Goal: Task Accomplishment & Management: Complete application form

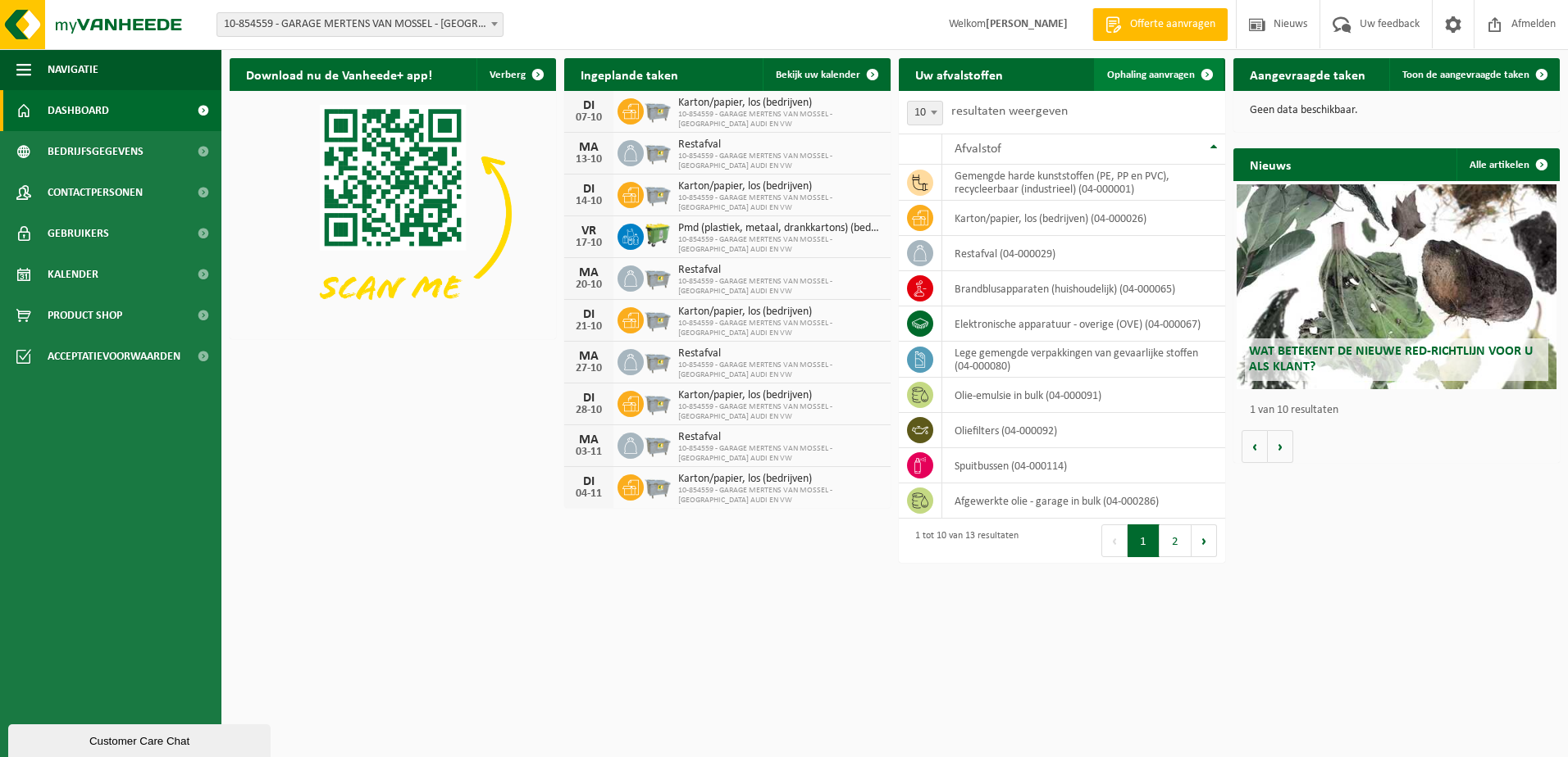
click at [1180, 78] on span "Ophaling aanvragen" at bounding box center [1150, 74] width 87 height 10
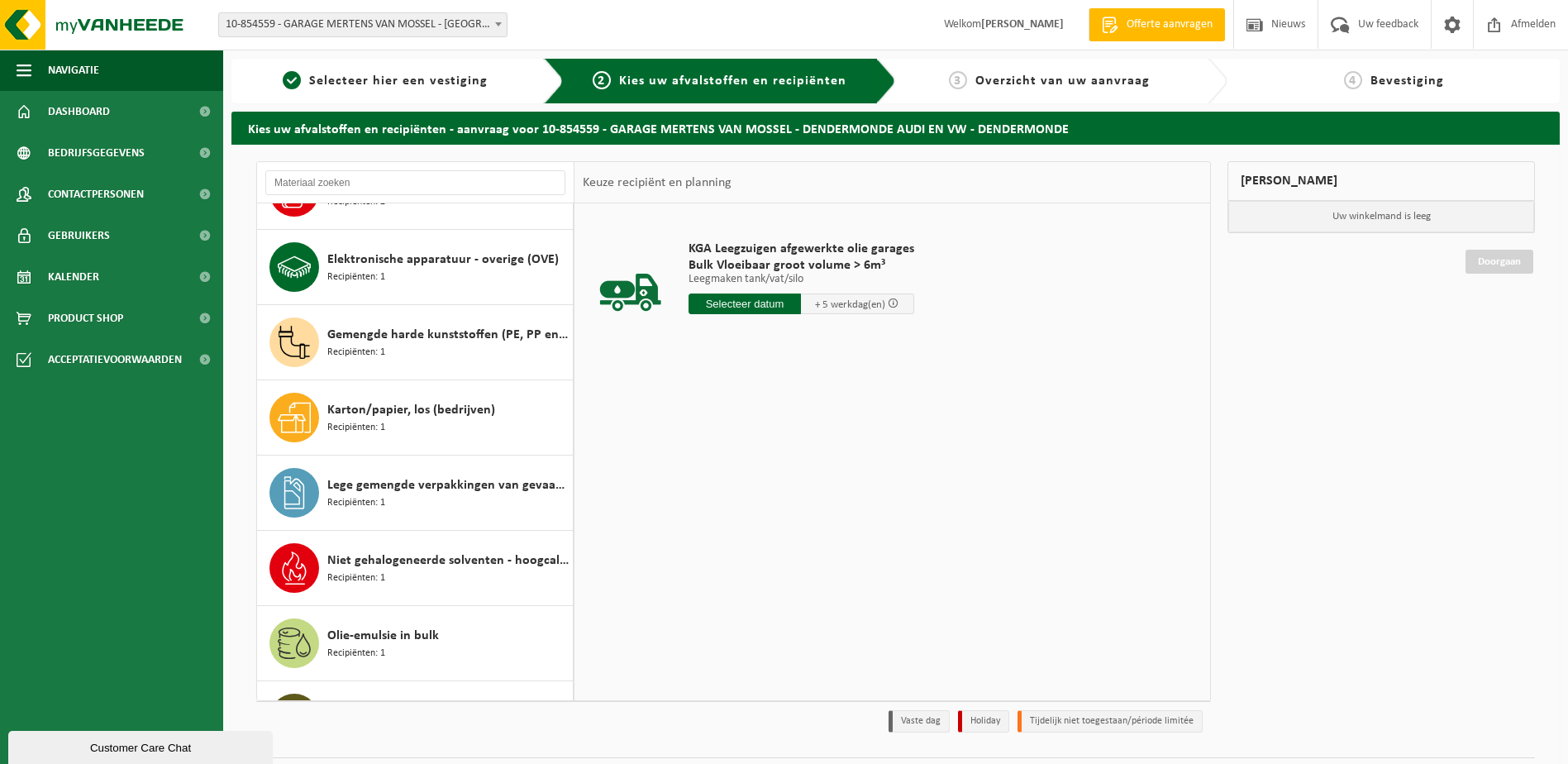
scroll to position [126, 0]
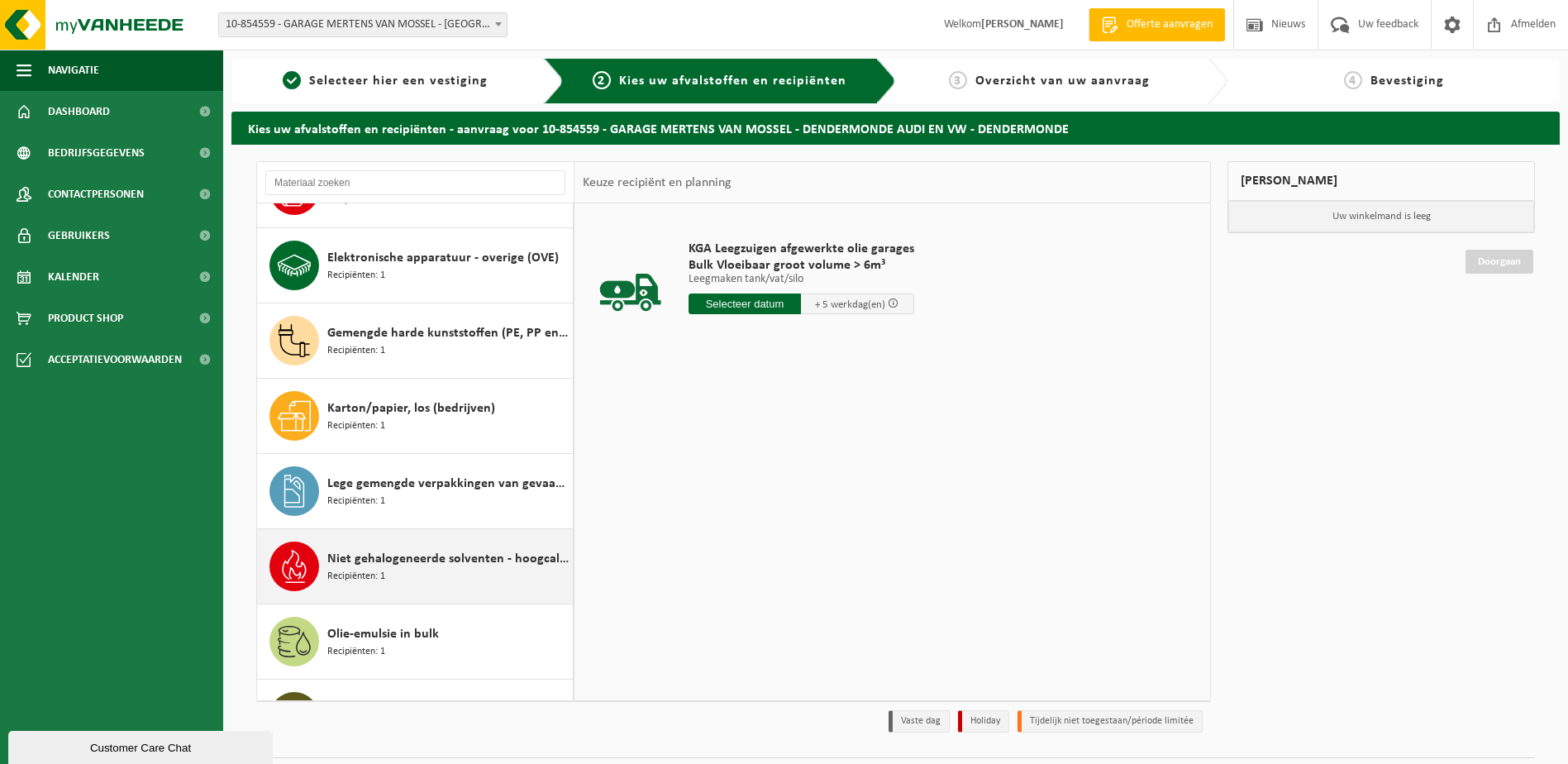
click at [432, 556] on span "Niet gehalogeneerde solventen - hoogcalorisch in 200lt-vat" at bounding box center [448, 559] width 241 height 20
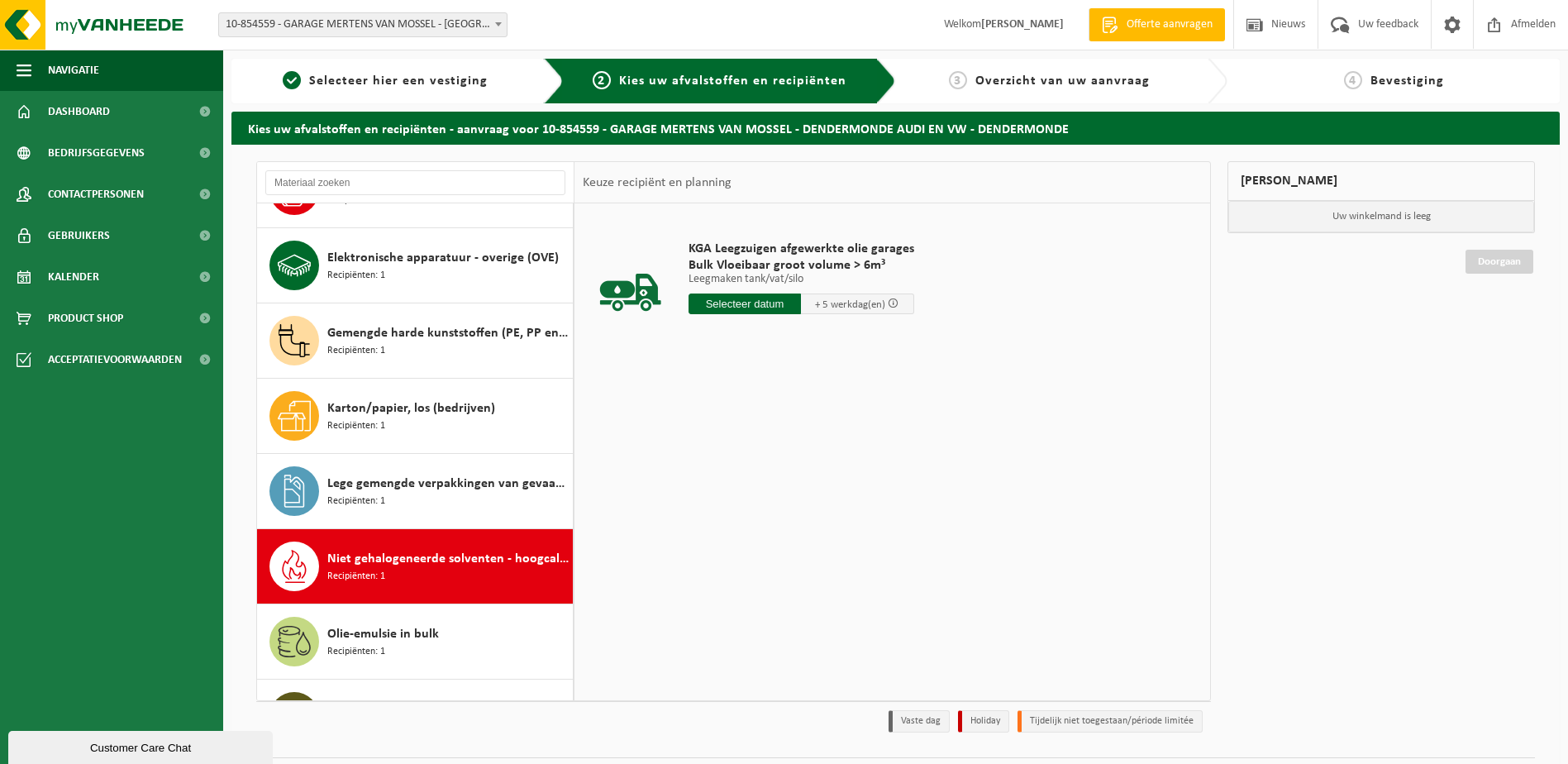
scroll to position [405, 0]
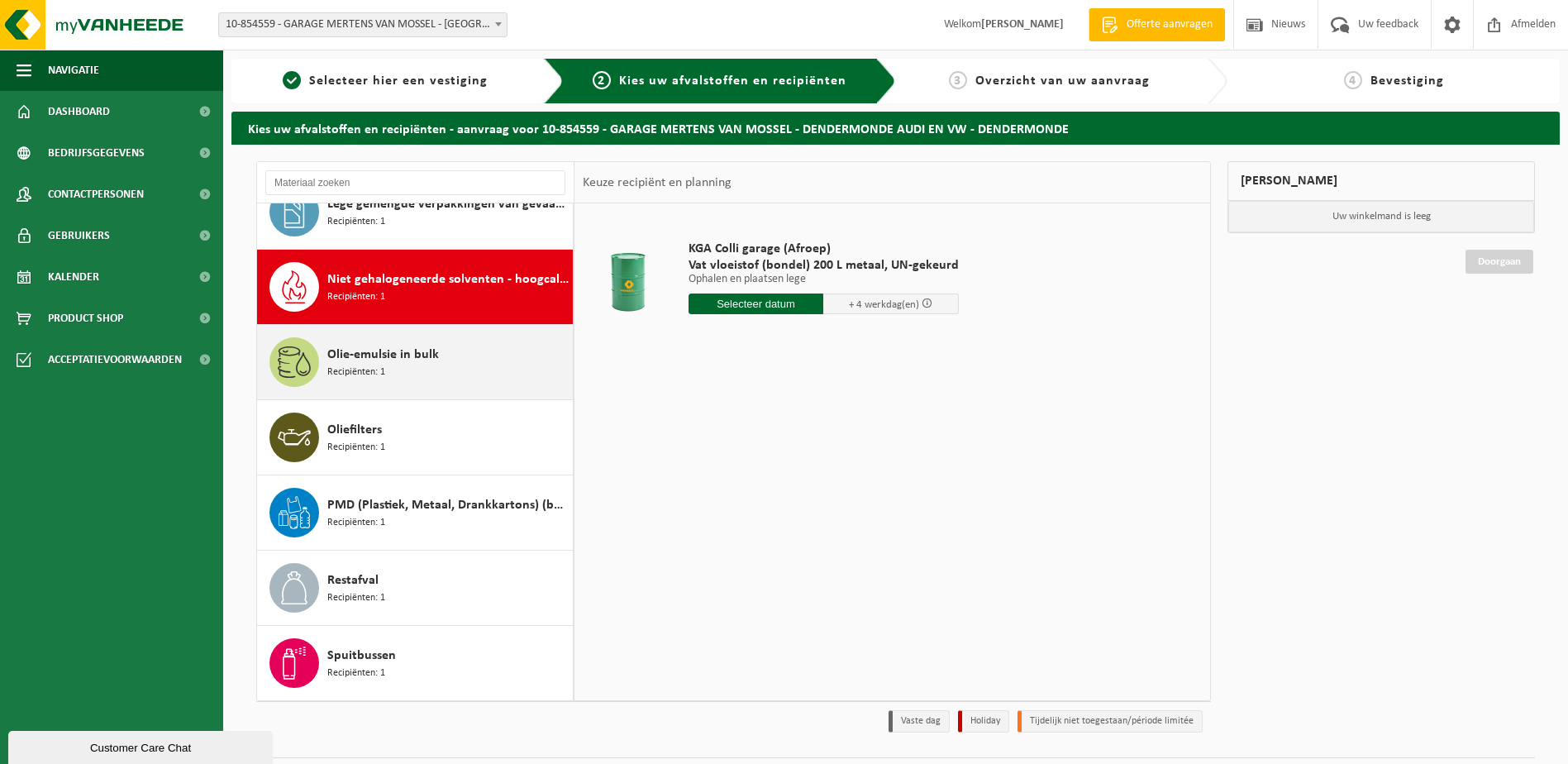
click at [457, 363] on div "Olie-emulsie in bulk Recipiënten: 1" at bounding box center [448, 362] width 241 height 49
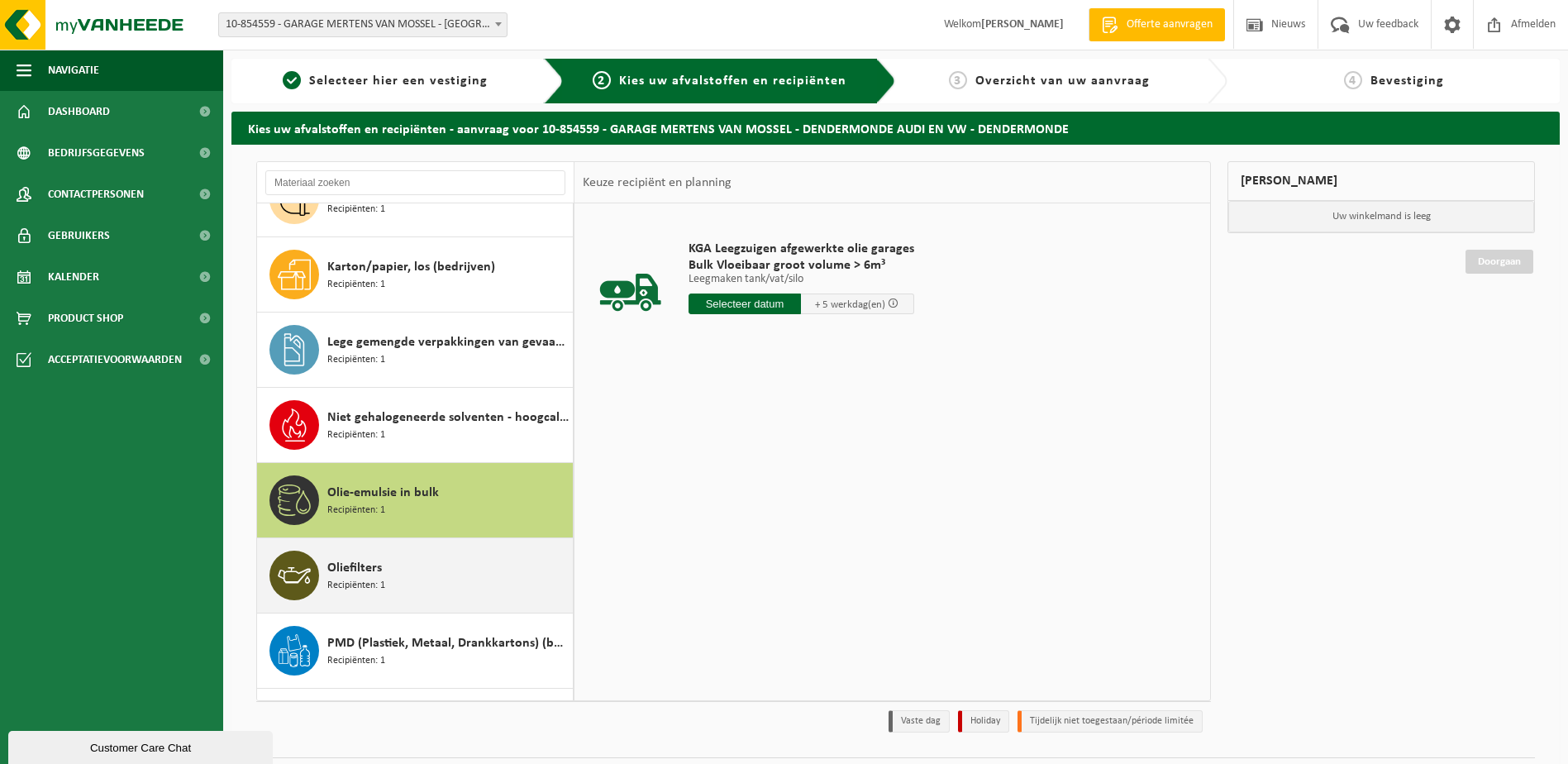
scroll to position [240, 0]
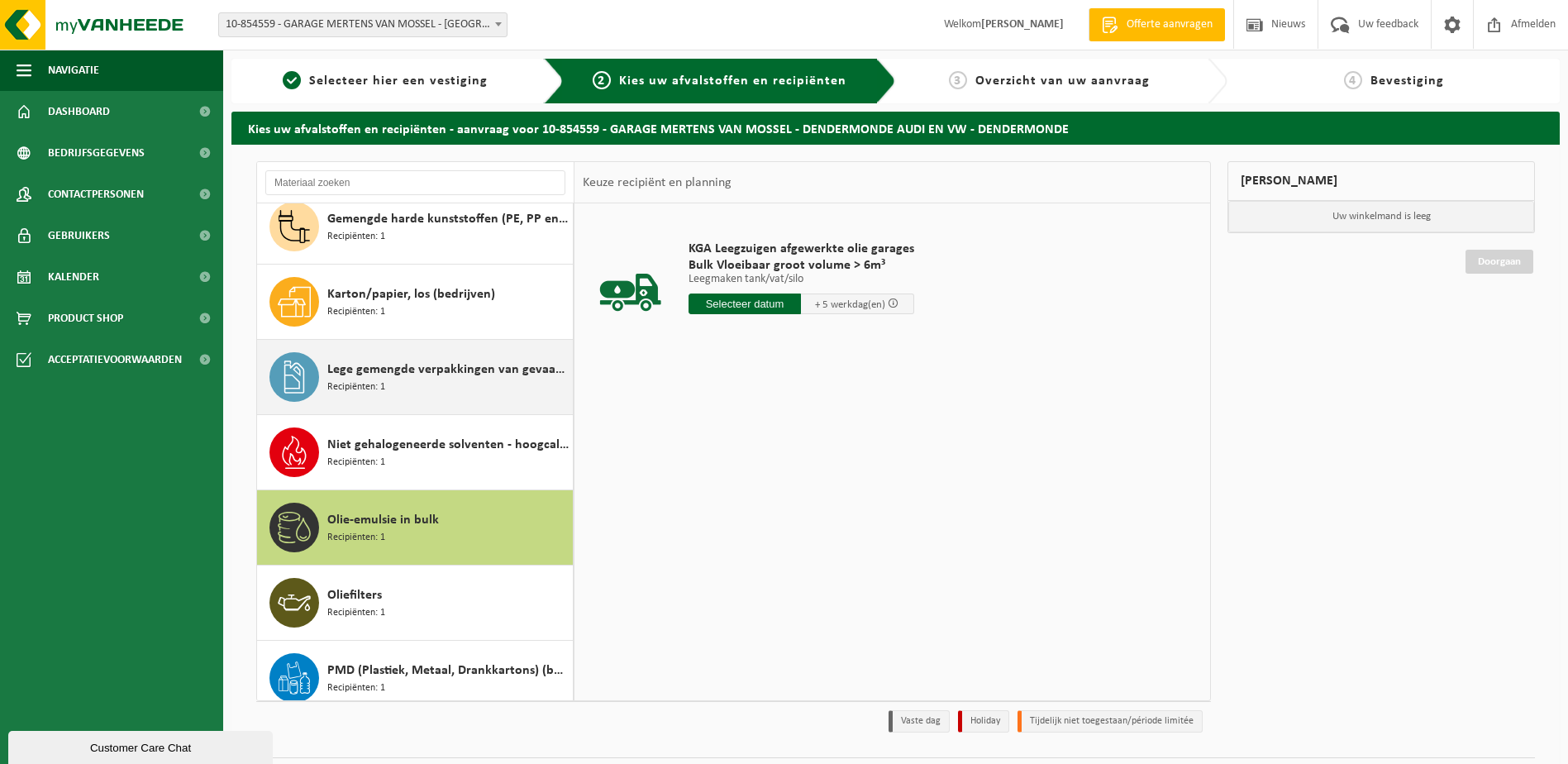
click at [481, 382] on div "Lege gemengde verpakkingen van gevaarlijke stoffen Recipiënten: 1" at bounding box center [448, 377] width 241 height 49
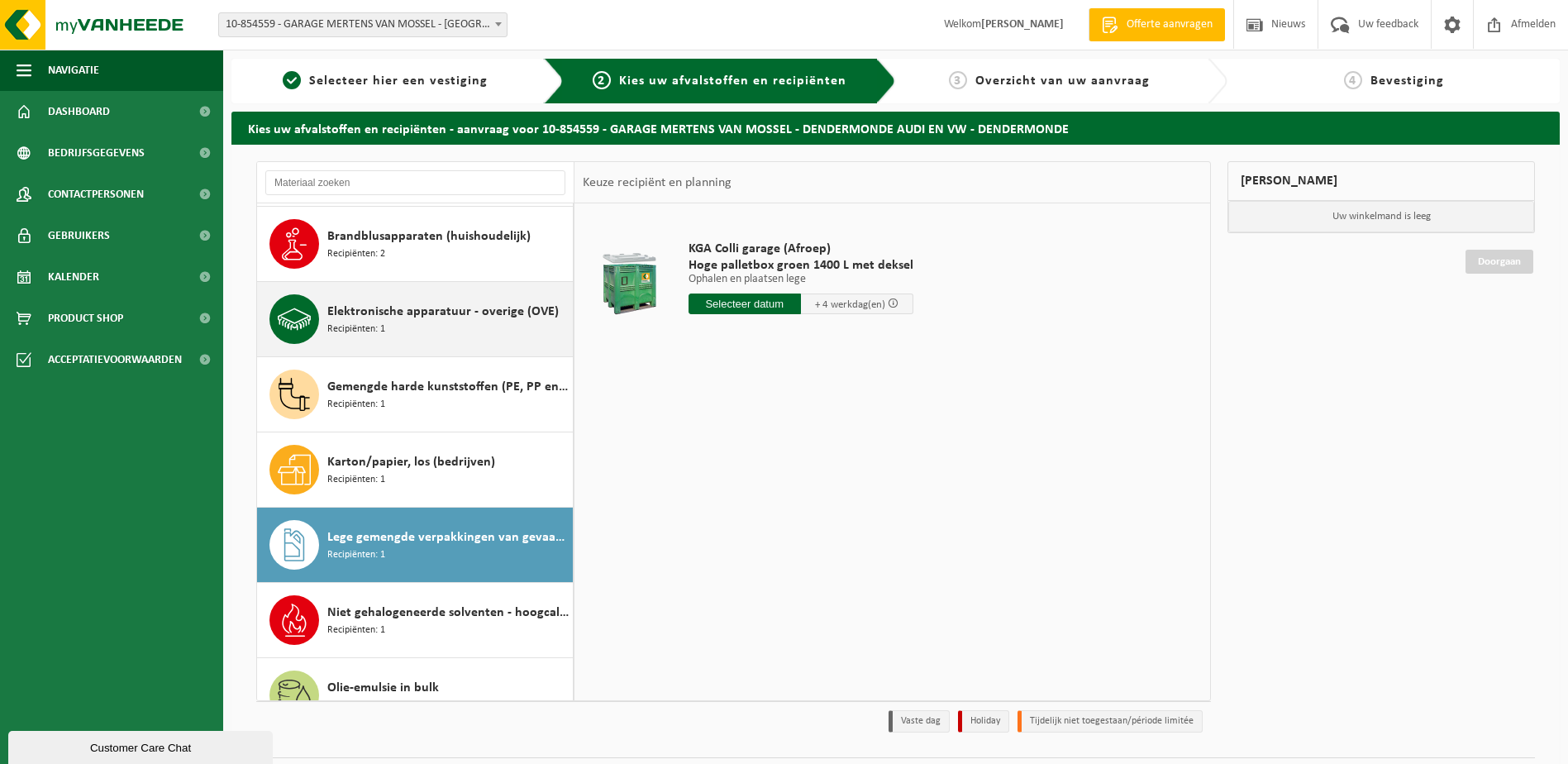
scroll to position [0, 0]
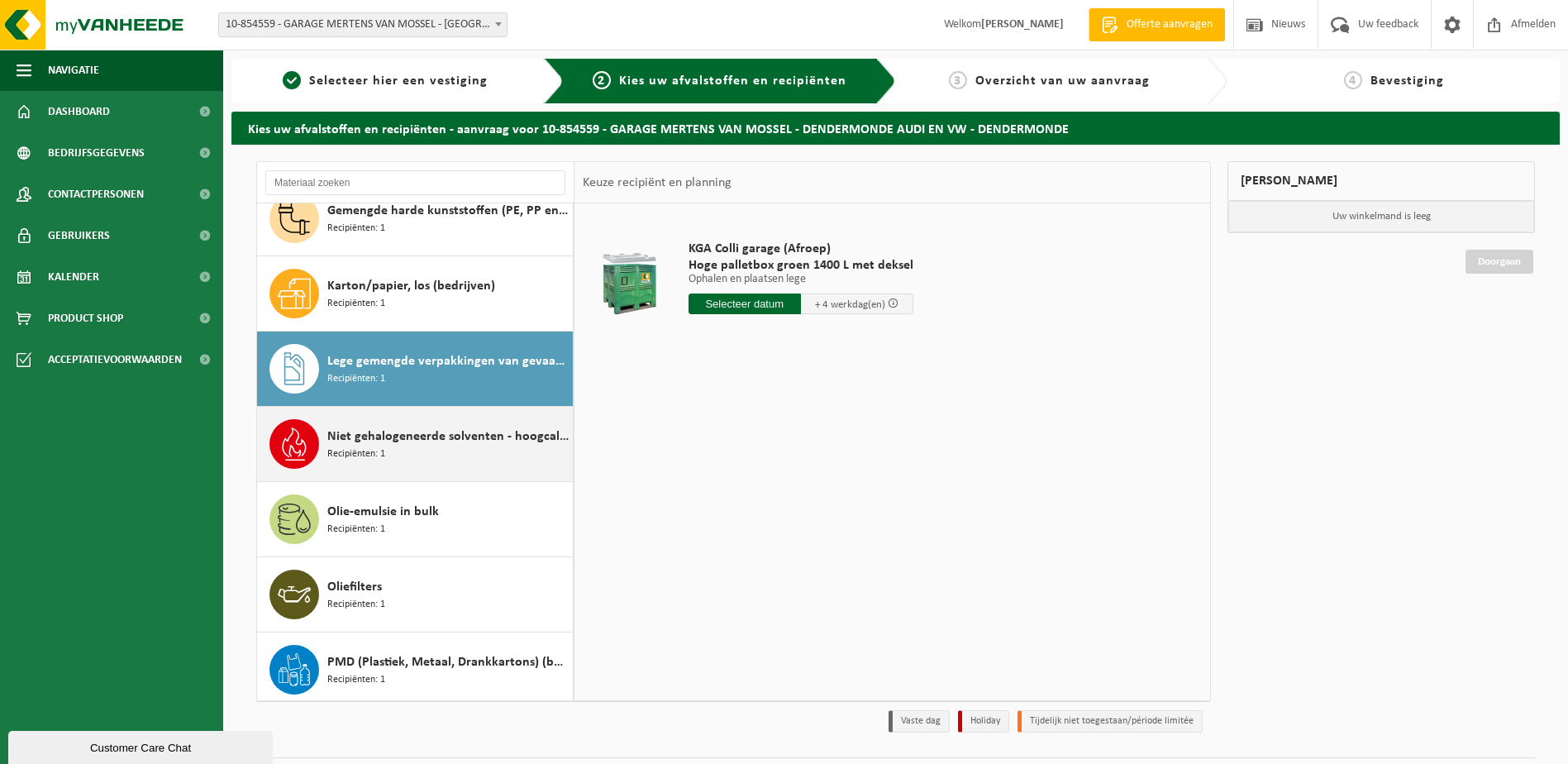
click at [446, 424] on div "Niet gehalogeneerde solventen - hoogcalorisch in 200lt-vat Recipiënten: 1" at bounding box center [448, 444] width 241 height 49
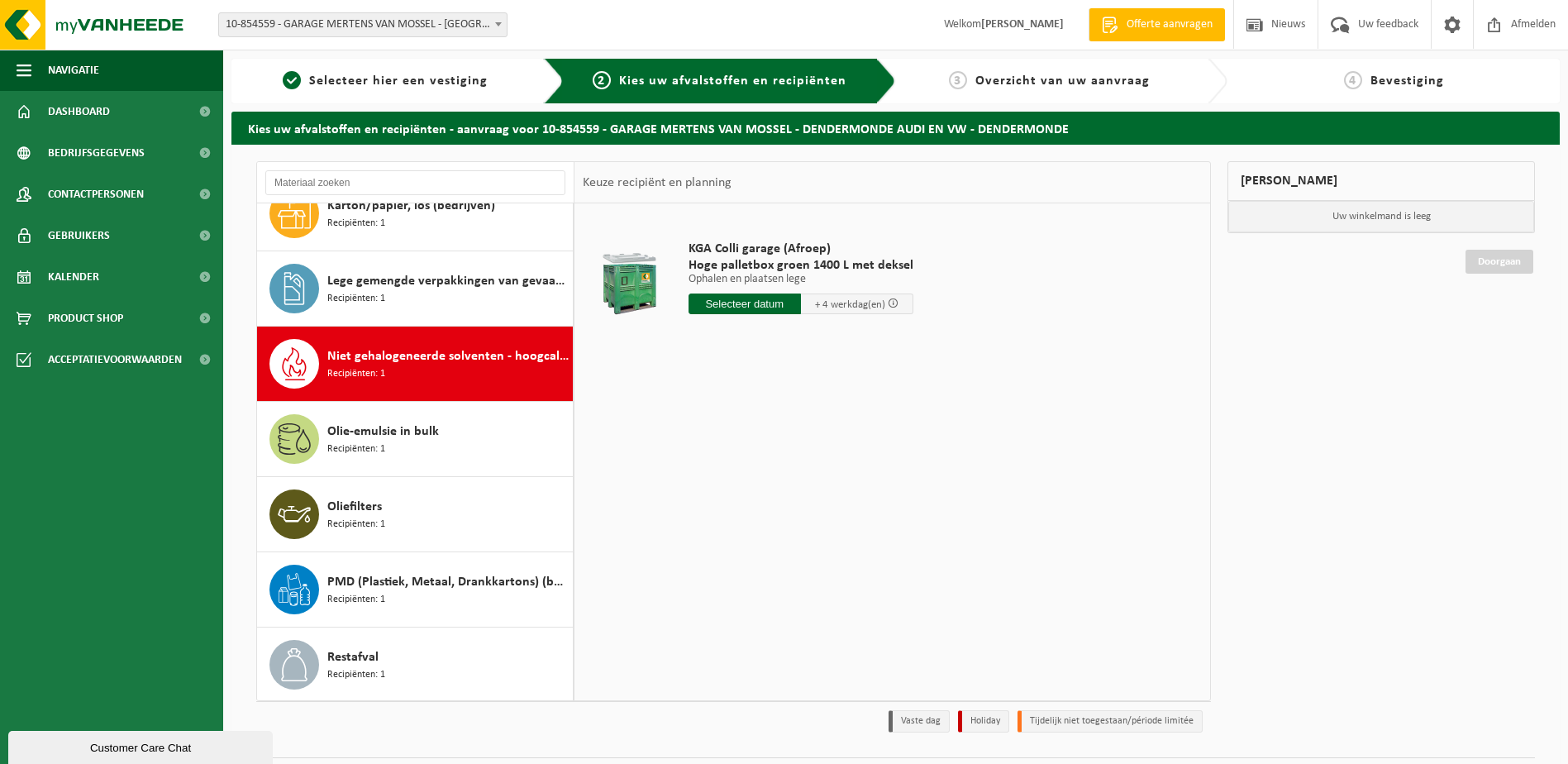
scroll to position [405, 0]
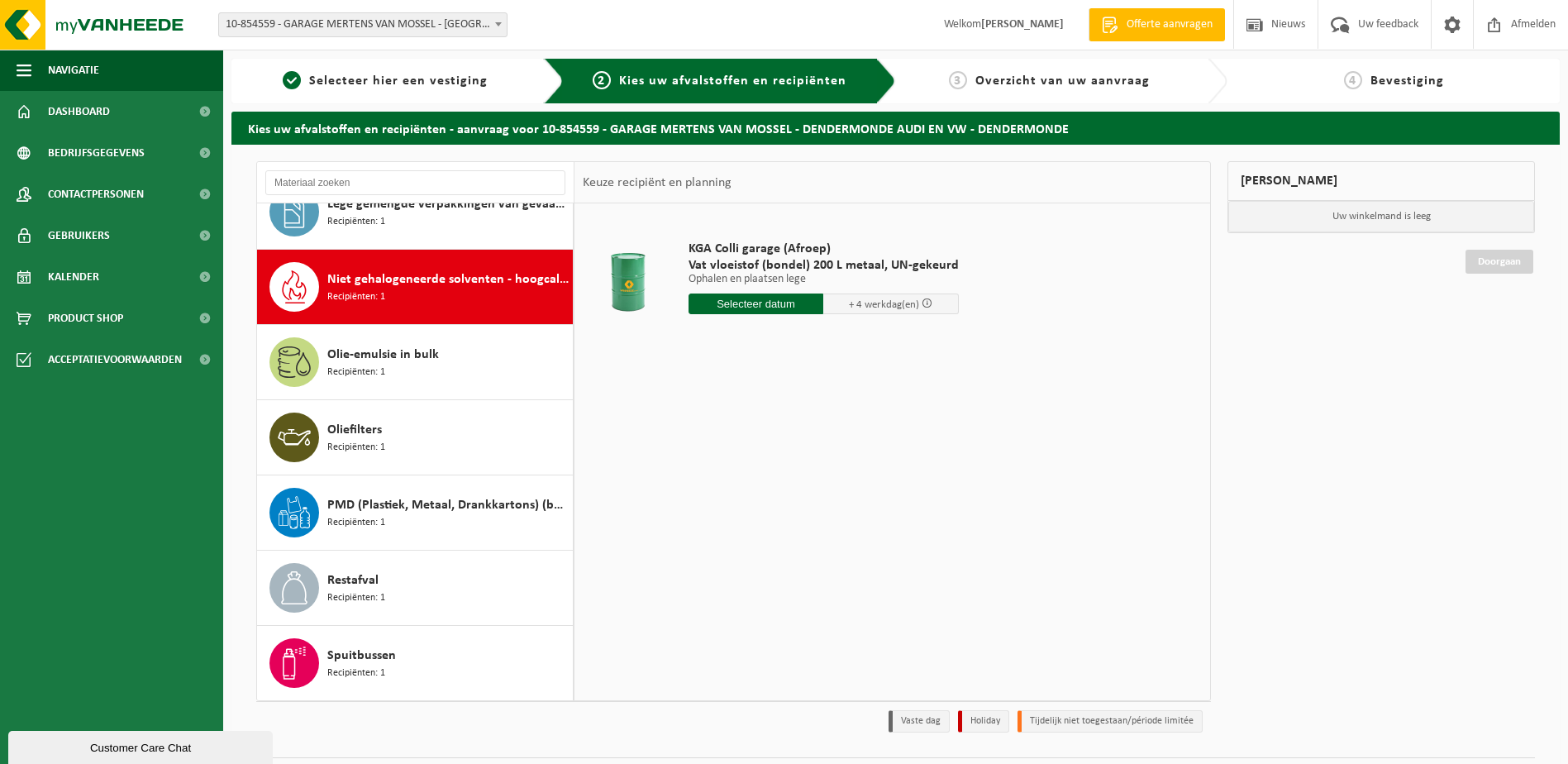
click at [732, 294] on input "text" at bounding box center [756, 304] width 135 height 21
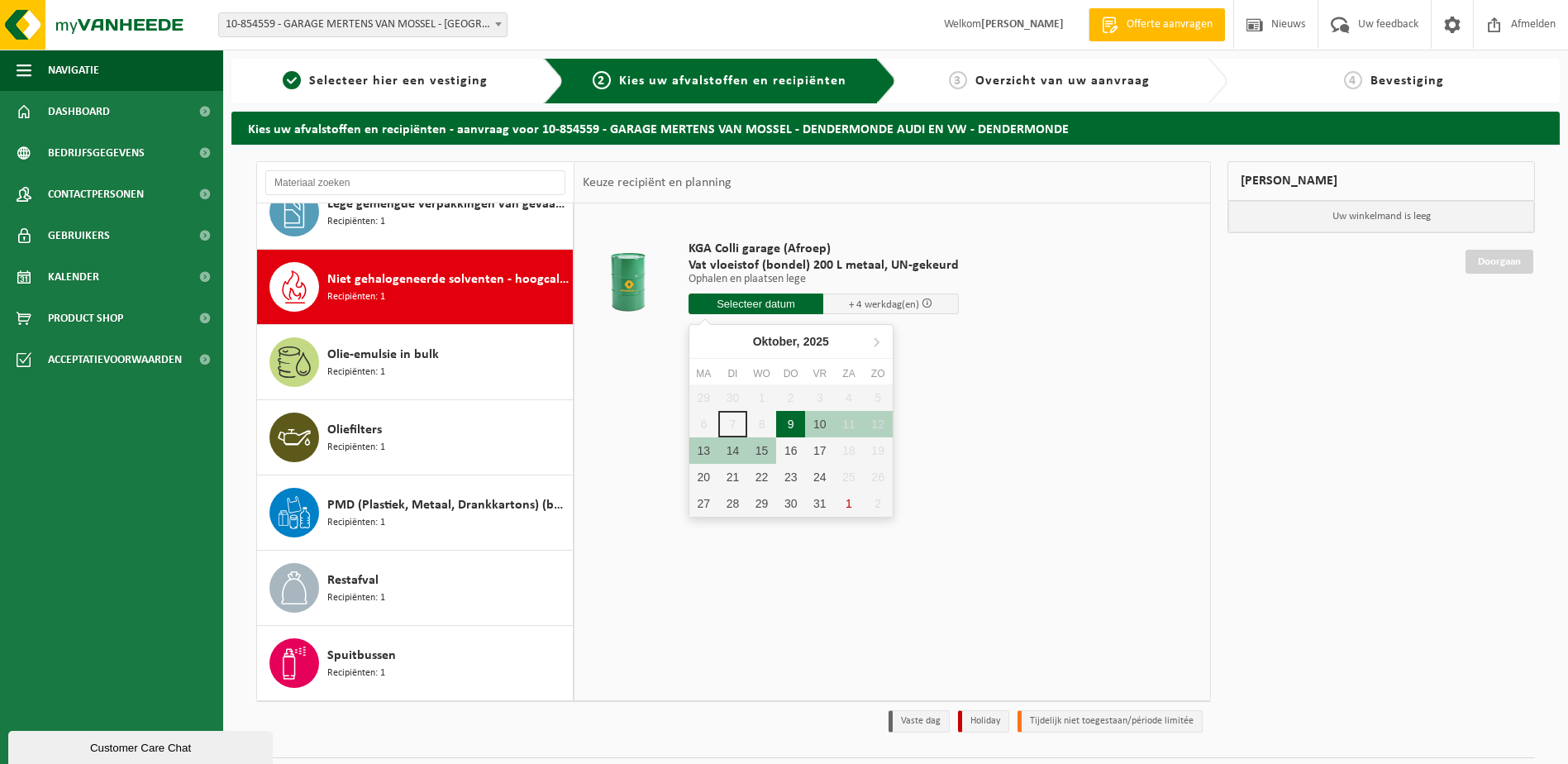
click at [783, 428] on div "9" at bounding box center [790, 424] width 29 height 27
type input "Van [DATE]"
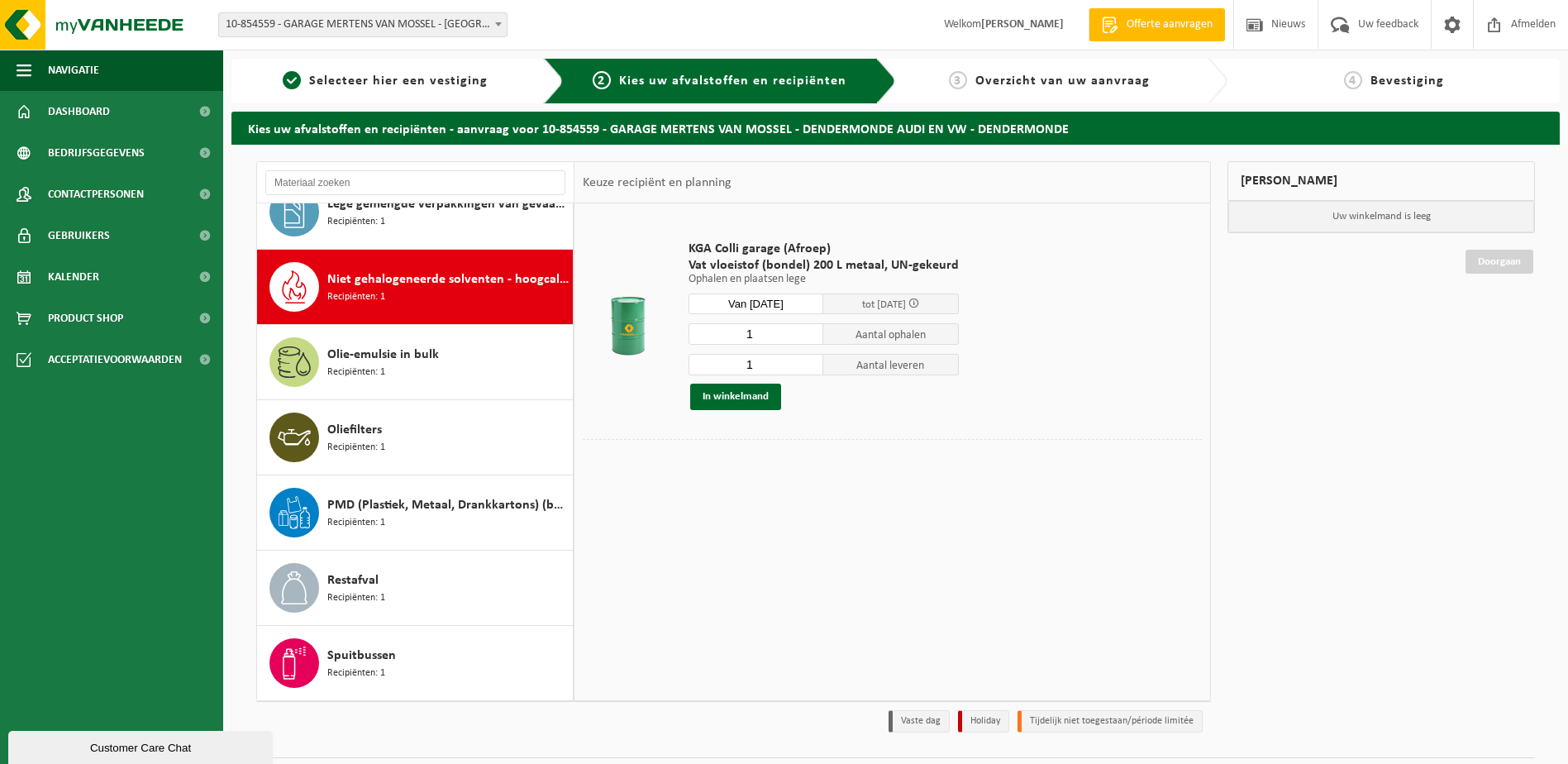
drag, startPoint x: 767, startPoint y: 336, endPoint x: 653, endPoint y: 337, distance: 114.0
click at [653, 337] on tr "KGA Colli garage (Afroep) Vat vloeistof (bondel) 200 L metaal, UN-gekeurd Ophal…" at bounding box center [892, 326] width 619 height 227
type input "3"
drag, startPoint x: 762, startPoint y: 361, endPoint x: 697, endPoint y: 361, distance: 65.0
click at [697, 361] on input "1" at bounding box center [756, 364] width 135 height 22
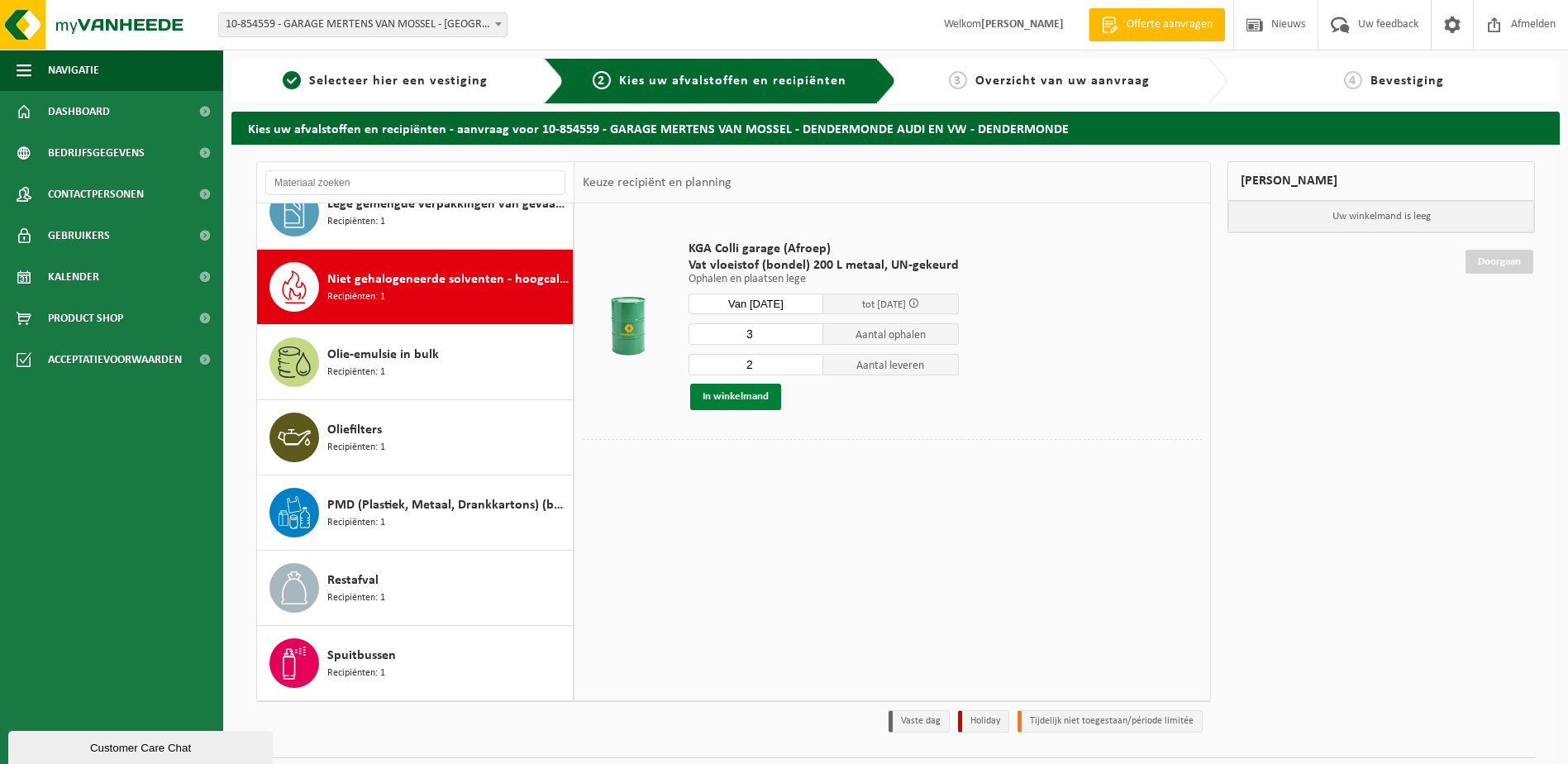
type input "2"
click at [731, 393] on button "In winkelmand" at bounding box center [736, 397] width 91 height 27
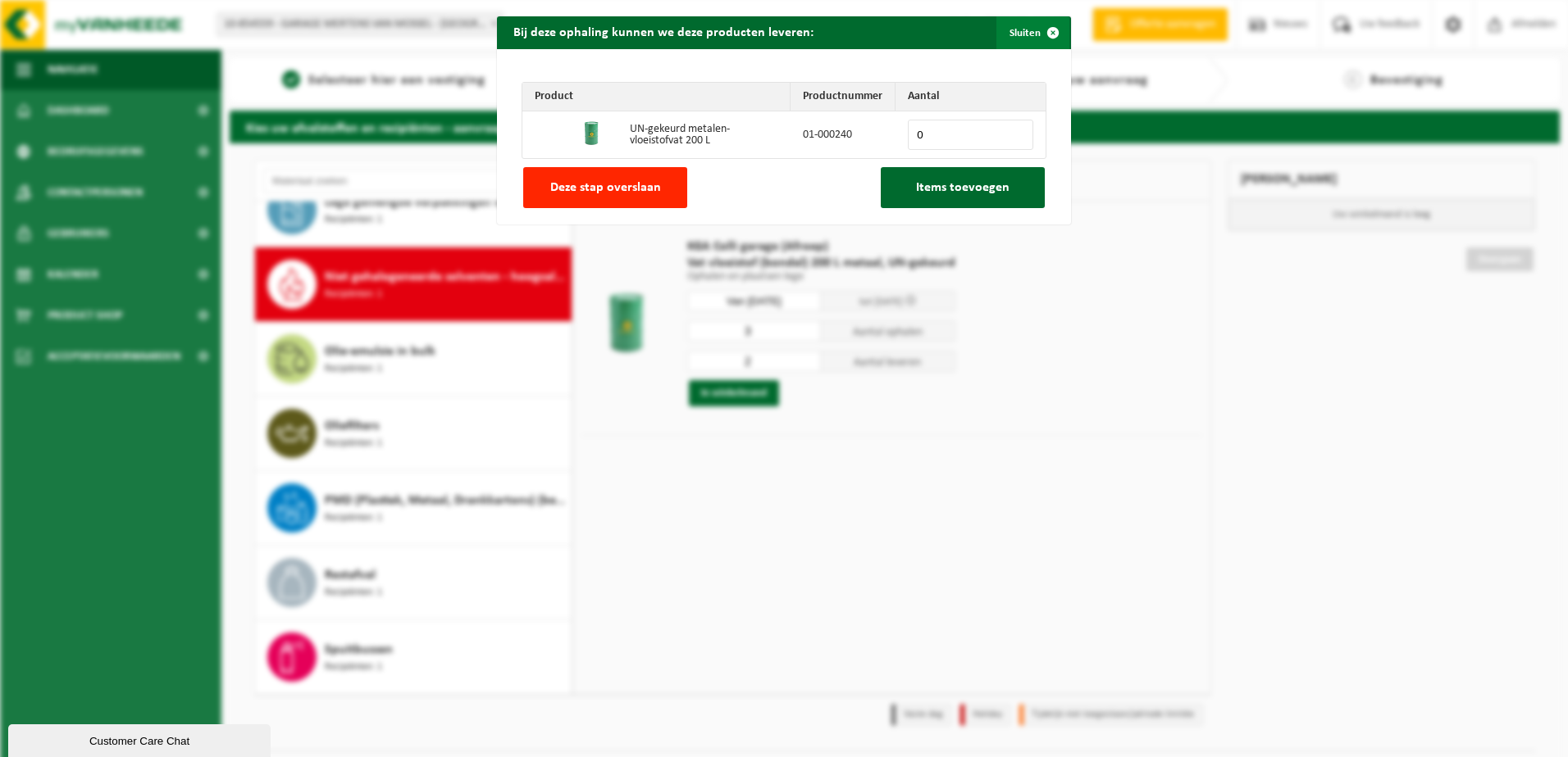
click at [1047, 33] on span "button" at bounding box center [1052, 32] width 33 height 33
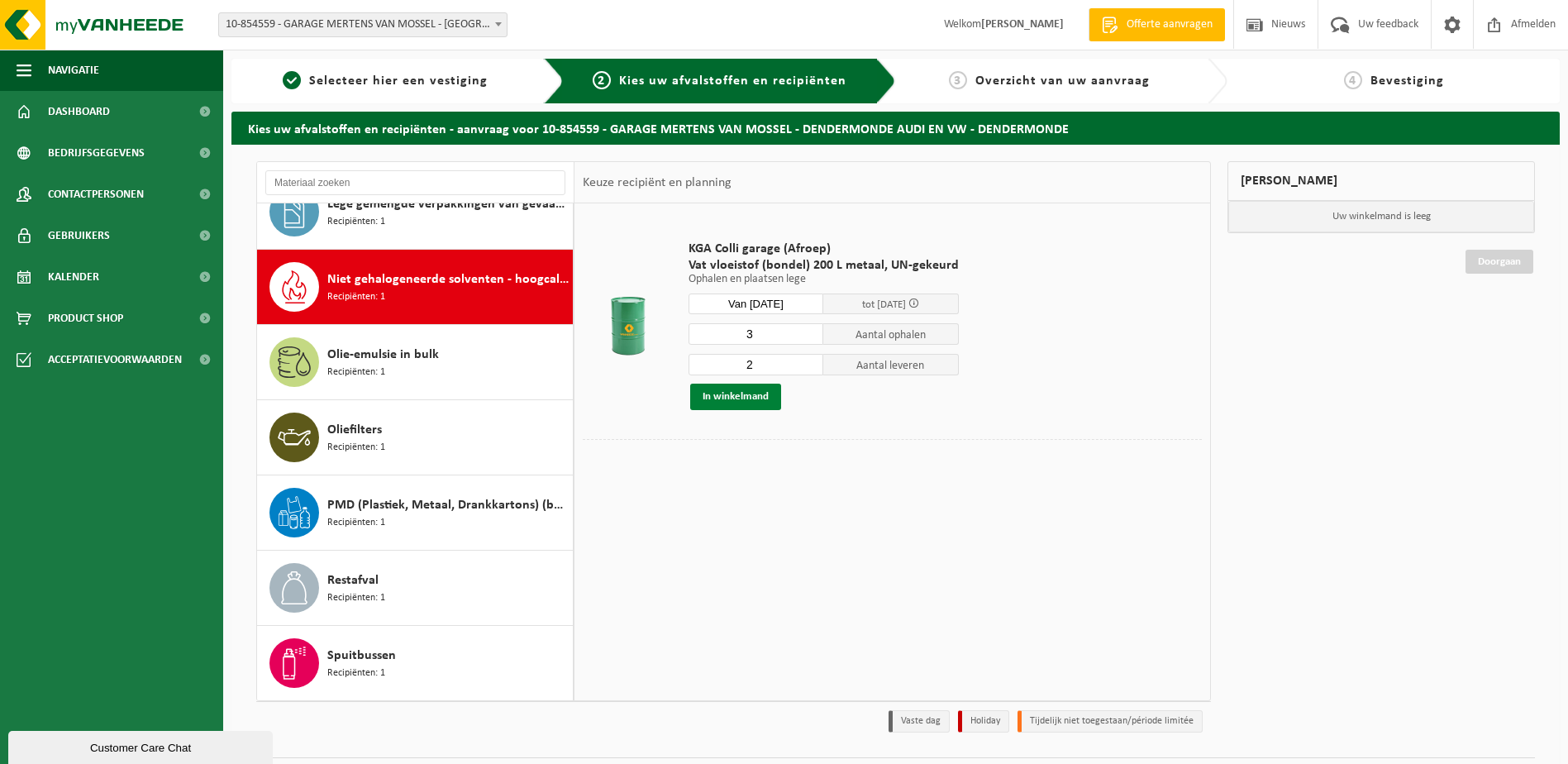
click at [767, 390] on button "In winkelmand" at bounding box center [736, 397] width 91 height 27
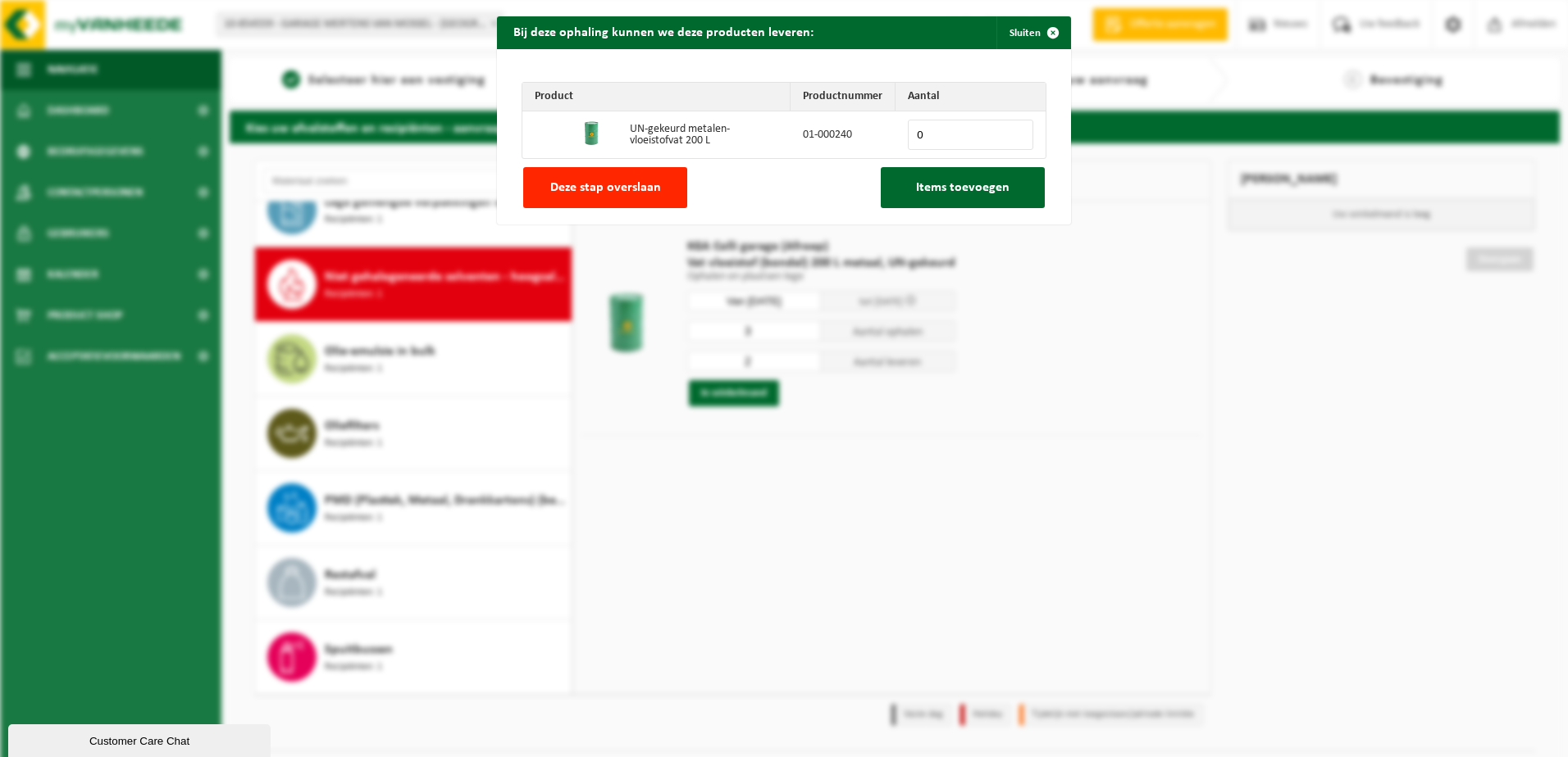
drag, startPoint x: 955, startPoint y: 136, endPoint x: 864, endPoint y: 137, distance: 91.0
click at [864, 137] on tr "UN-gekeurd metalen-vloeistofvat 200 L 01-000240 0" at bounding box center [784, 135] width 523 height 47
type input "2"
click at [975, 197] on button "Items toevoegen" at bounding box center [962, 188] width 164 height 41
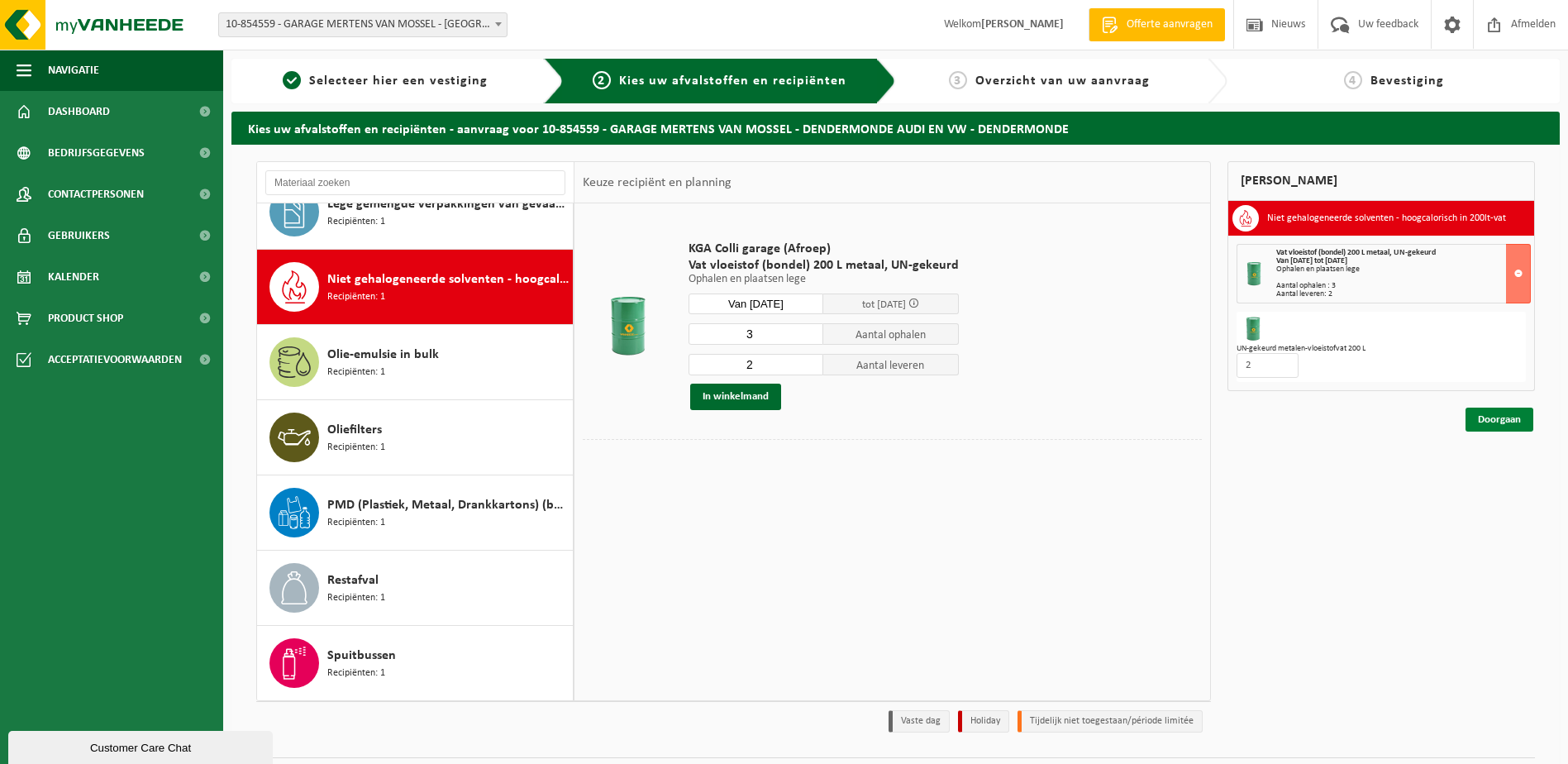
click at [1484, 421] on link "Doorgaan" at bounding box center [1500, 419] width 68 height 24
